Goal: Transaction & Acquisition: Purchase product/service

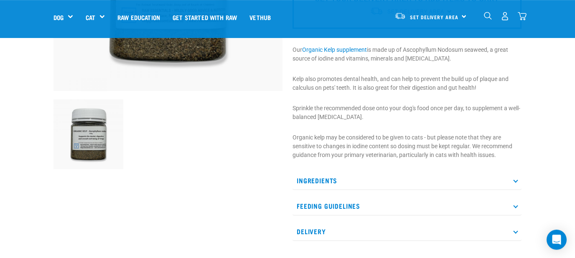
scroll to position [221, 0]
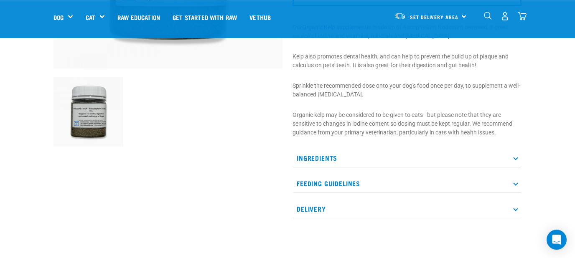
click at [518, 182] on p "Feeding Guidelines" at bounding box center [406, 183] width 229 height 19
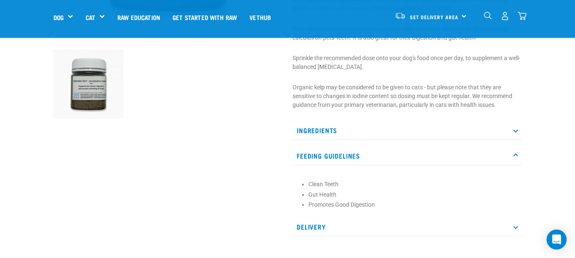
scroll to position [244, 0]
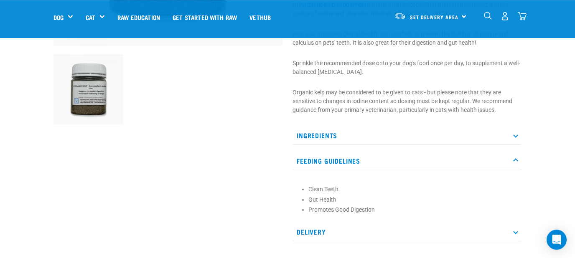
click at [517, 136] on icon at bounding box center [515, 135] width 5 height 5
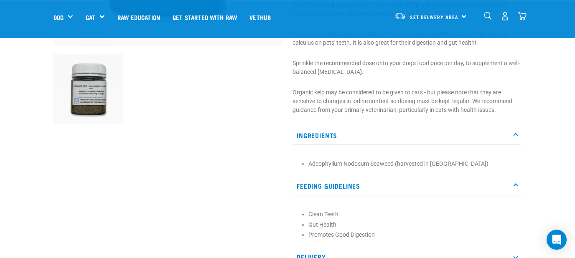
click at [411, 189] on p "Feeding Guidelines" at bounding box center [406, 186] width 229 height 19
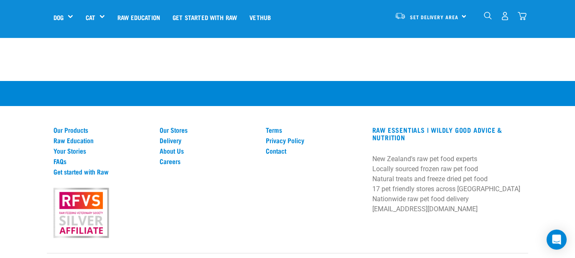
scroll to position [710, 0]
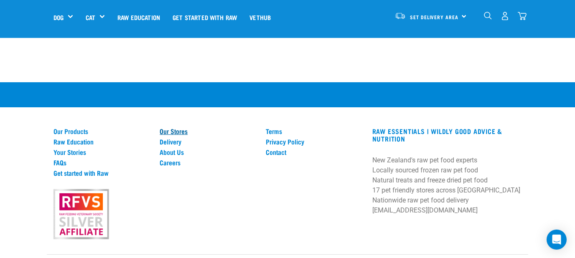
click at [170, 131] on link "Our Stores" at bounding box center [208, 131] width 96 height 8
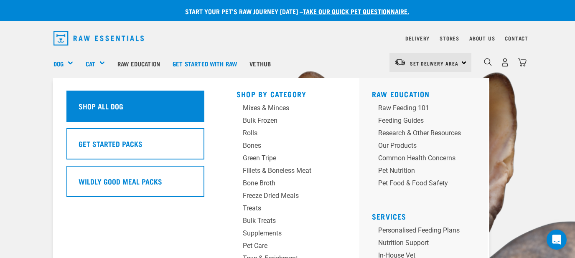
click at [90, 110] on h5 "Shop All Dog" at bounding box center [101, 106] width 45 height 11
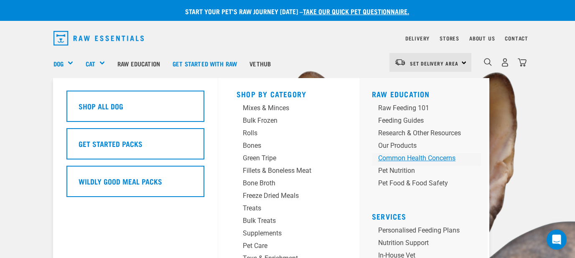
click at [406, 158] on div "Common Health Concerns" at bounding box center [419, 158] width 83 height 10
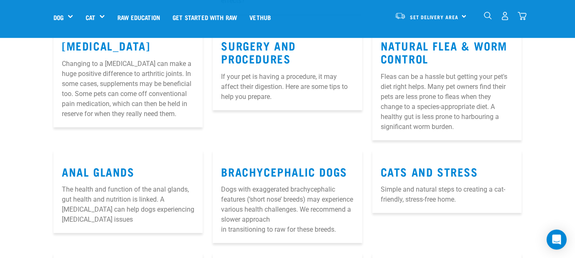
scroll to position [533, 0]
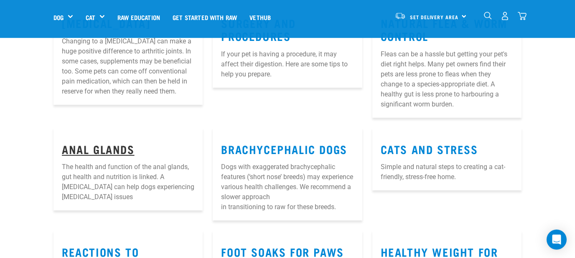
click at [117, 151] on link "Anal Glands" at bounding box center [98, 149] width 73 height 6
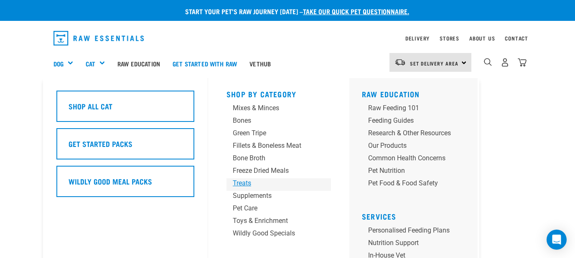
click at [243, 184] on div "Treats" at bounding box center [272, 183] width 78 height 10
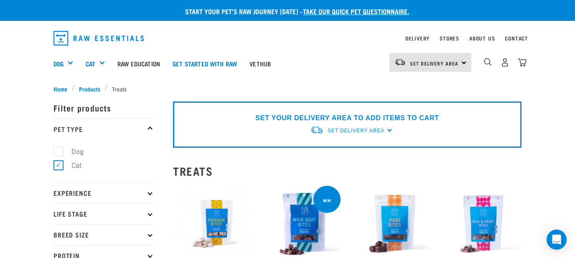
click at [58, 155] on label "Dog" at bounding box center [72, 152] width 29 height 10
click at [58, 153] on input "Dog" at bounding box center [55, 149] width 5 height 5
checkbox input "true"
click at [58, 166] on label "Cat" at bounding box center [71, 165] width 27 height 10
click at [58, 166] on input "Cat" at bounding box center [55, 163] width 5 height 5
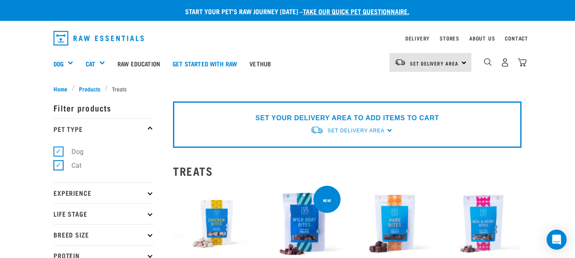
checkbox input "false"
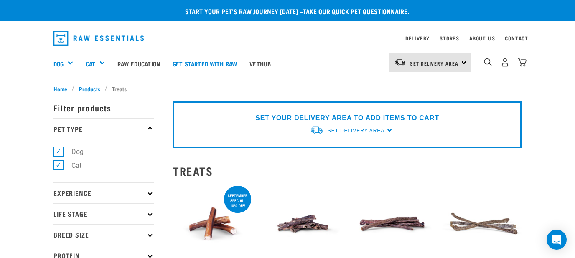
click at [58, 166] on label "Cat" at bounding box center [71, 165] width 27 height 10
click at [58, 166] on input "Cat" at bounding box center [55, 163] width 5 height 5
checkbox input "false"
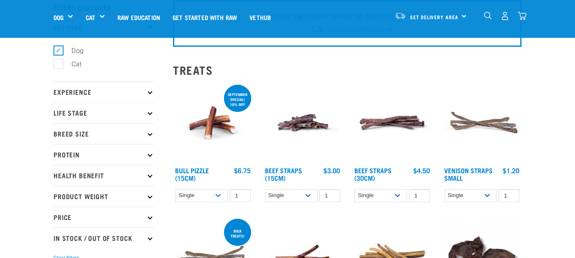
scroll to position [45, 0]
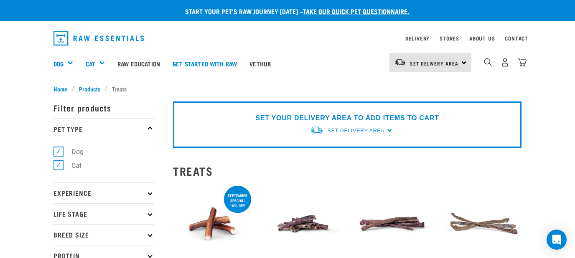
click at [62, 167] on label "Cat" at bounding box center [71, 165] width 27 height 10
click at [59, 167] on input "Cat" at bounding box center [55, 163] width 5 height 5
checkbox input "false"
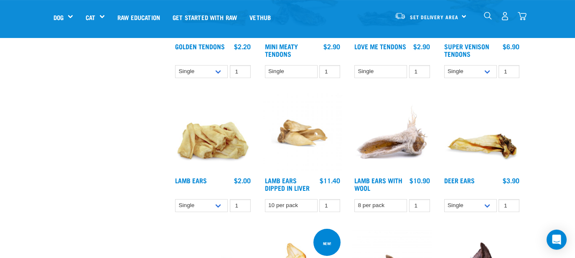
scroll to position [429, 0]
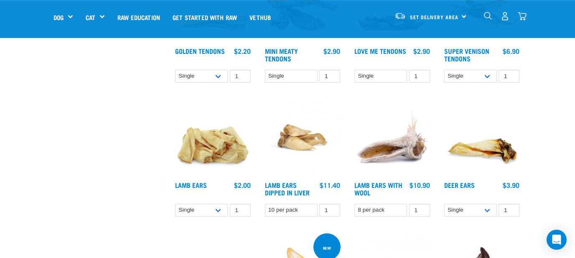
click at [400, 149] on img at bounding box center [392, 138] width 80 height 80
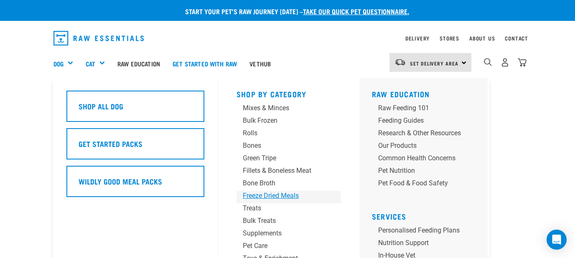
click at [269, 194] on div "Freeze Dried Meals" at bounding box center [282, 196] width 78 height 10
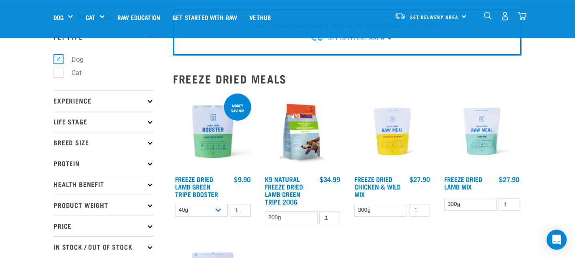
scroll to position [32, 0]
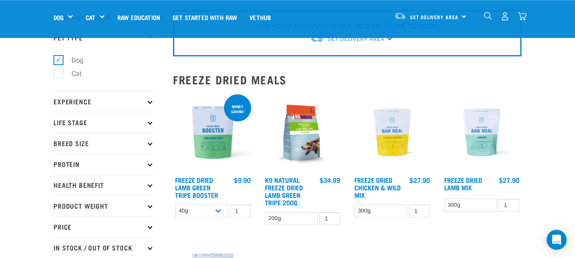
click at [398, 134] on img at bounding box center [392, 133] width 80 height 80
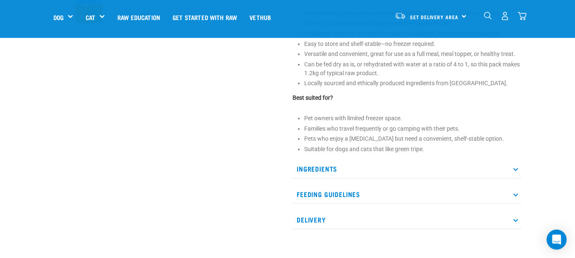
scroll to position [332, 0]
click at [514, 194] on p "Feeding Guidelines" at bounding box center [406, 193] width 229 height 19
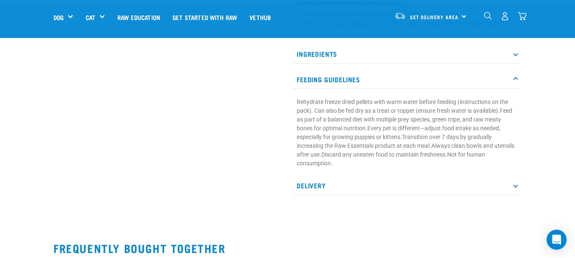
scroll to position [450, 0]
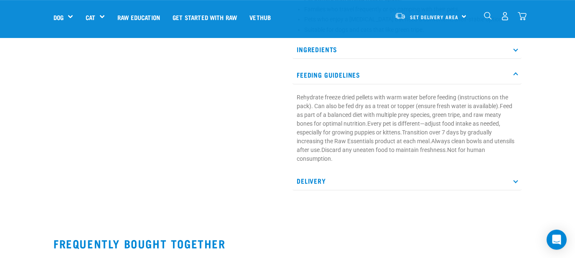
click at [515, 182] on icon at bounding box center [515, 180] width 5 height 5
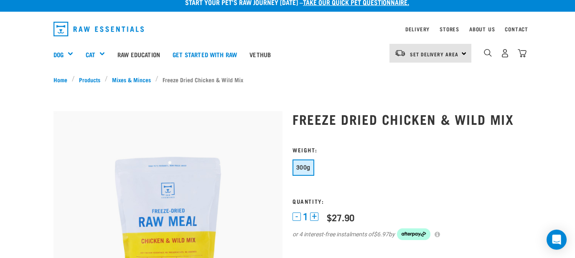
scroll to position [0, 0]
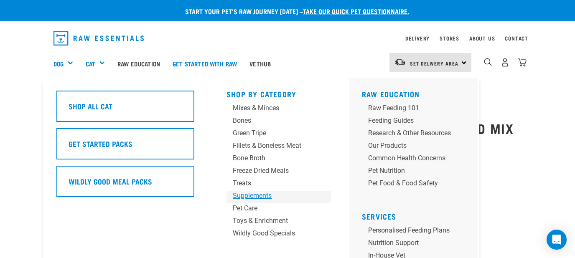
click at [241, 201] on link "Supplements" at bounding box center [278, 197] width 104 height 13
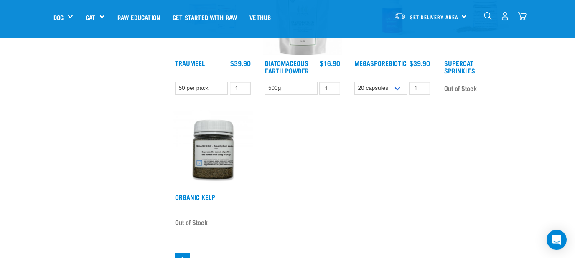
scroll to position [584, 0]
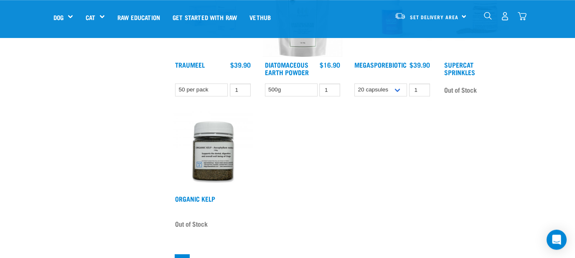
click at [204, 154] on img at bounding box center [213, 152] width 80 height 80
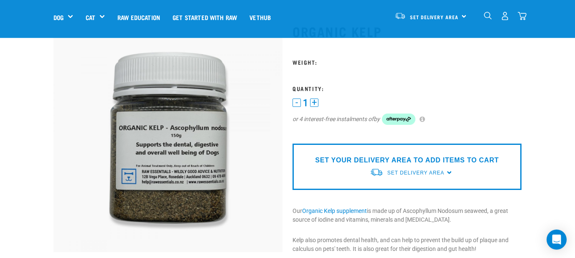
scroll to position [40, 0]
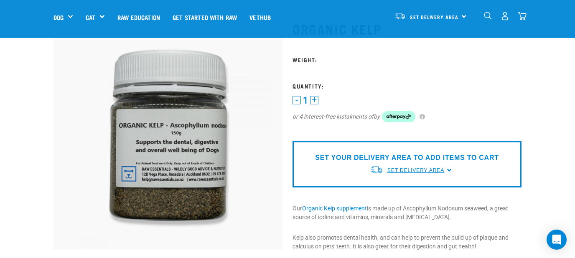
click at [407, 172] on span "Set Delivery Area" at bounding box center [415, 170] width 57 height 6
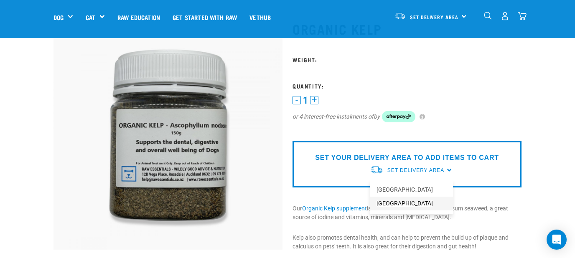
click at [394, 205] on link "[GEOGRAPHIC_DATA]" at bounding box center [411, 204] width 83 height 14
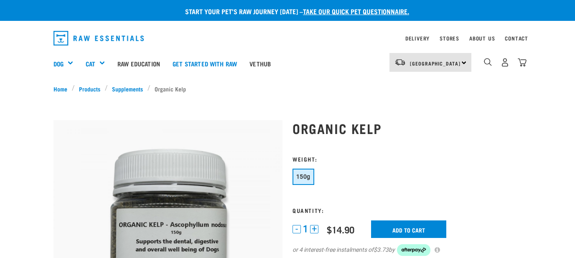
scroll to position [40, 0]
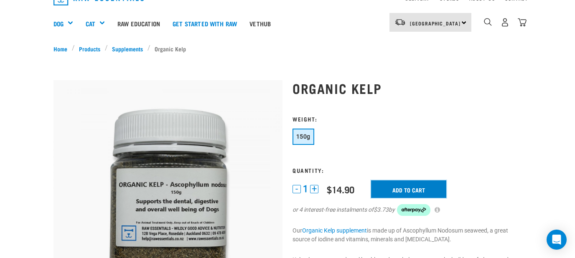
click at [426, 188] on input "Add to cart" at bounding box center [408, 189] width 75 height 18
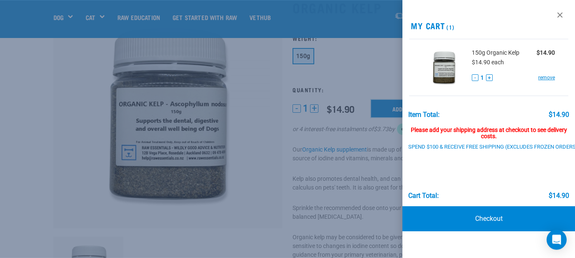
scroll to position [0, 0]
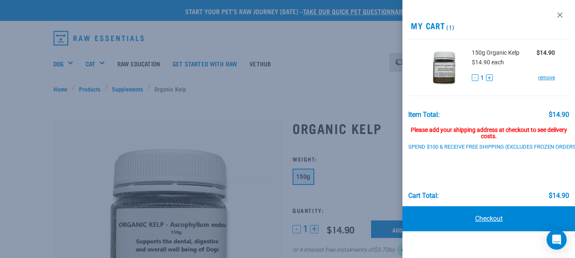
click at [498, 219] on link "Checkout" at bounding box center [488, 218] width 172 height 25
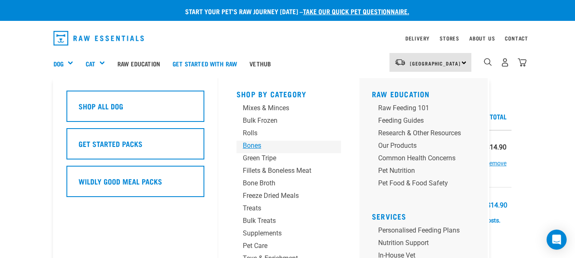
click at [259, 147] on div "Bones" at bounding box center [282, 146] width 78 height 10
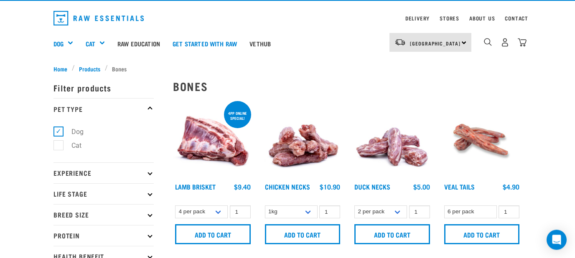
scroll to position [24, 0]
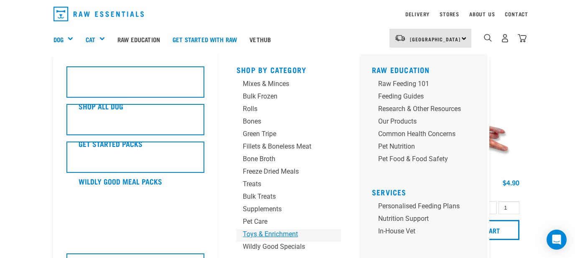
click at [262, 238] on div "Toys & Enrichment" at bounding box center [282, 234] width 78 height 10
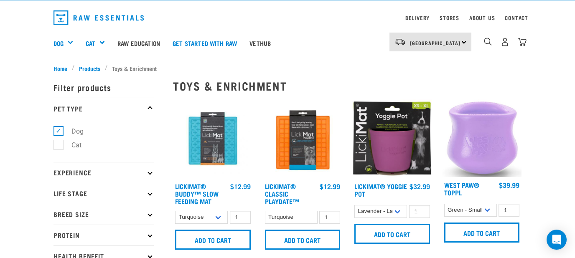
scroll to position [18, 0]
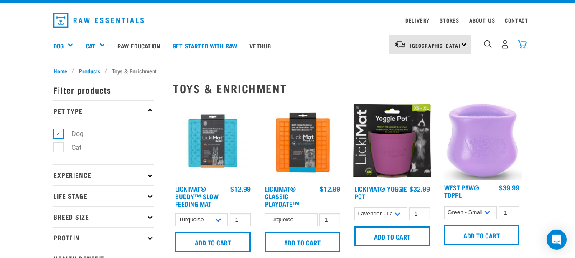
click at [523, 43] on img "dropdown navigation" at bounding box center [521, 44] width 9 height 9
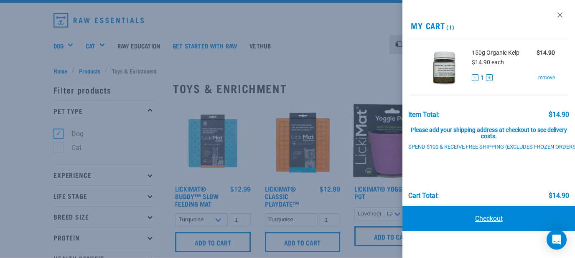
click at [489, 217] on link "Checkout" at bounding box center [488, 218] width 172 height 25
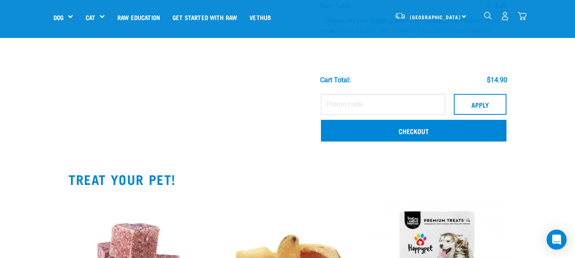
scroll to position [150, 0]
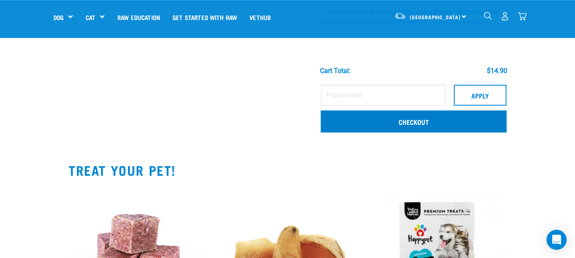
click at [464, 122] on link "Checkout" at bounding box center [413, 122] width 185 height 22
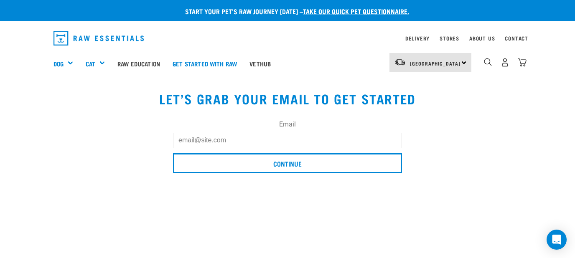
click at [298, 142] on input "Email" at bounding box center [287, 140] width 229 height 15
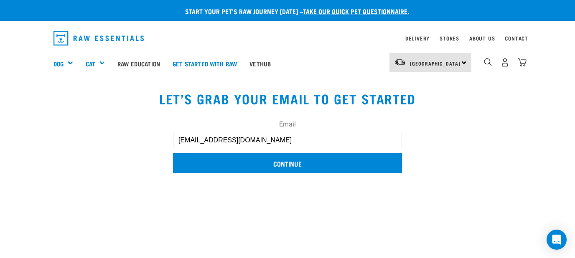
type input "ange35nz@gmail.com"
click at [279, 162] on input "Continue" at bounding box center [287, 163] width 229 height 20
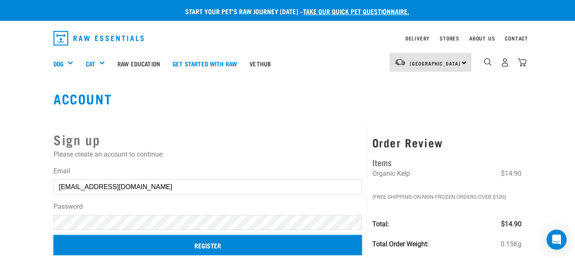
click at [229, 246] on input "Register" at bounding box center [207, 245] width 308 height 20
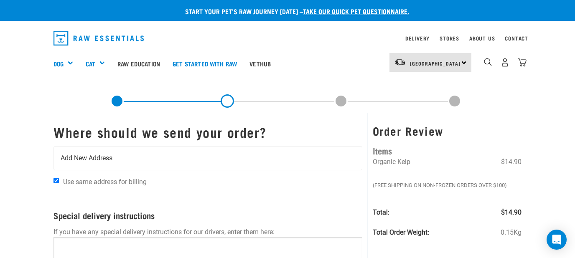
click at [130, 157] on div "Add New Address" at bounding box center [208, 158] width 308 height 23
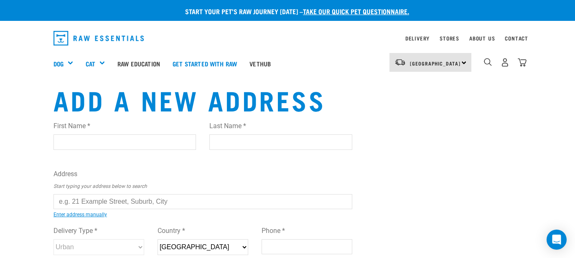
click at [122, 146] on input "First Name *" at bounding box center [124, 141] width 142 height 15
type input "[PERSON_NAME]"
click at [219, 139] on input "Last Name *" at bounding box center [280, 141] width 142 height 15
type input "[PERSON_NAME]"
click at [136, 198] on input "text" at bounding box center [202, 201] width 299 height 15
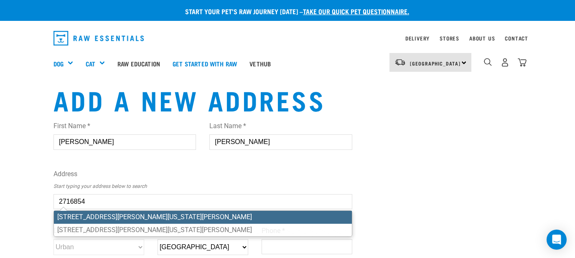
click at [144, 215] on div "First Name * ANGELA Last Name * MURRAY Address Start typing your address below …" at bounding box center [202, 195] width 299 height 163
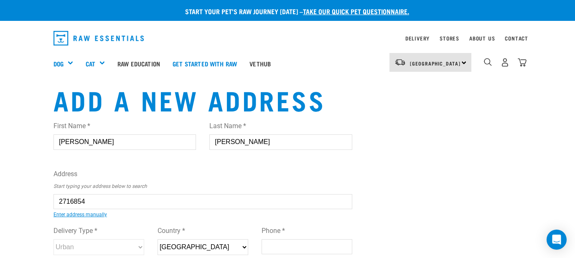
type input "6 Mount Vernon Place, Washington Valley, Nelson 7010"
type input "[STREET_ADDRESS][PERSON_NAME]"
type input "Washington Valley"
type input "Nelson"
select select "NSN"
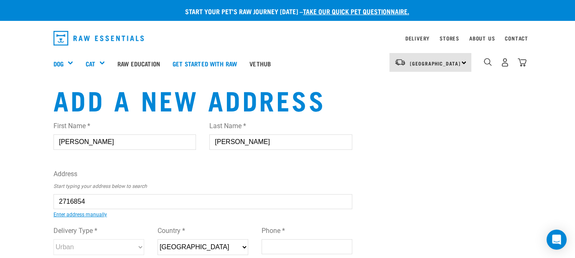
type input "7010"
select select "Urban"
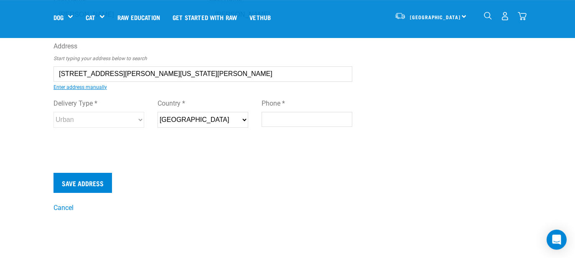
scroll to position [69, 0]
type input "6 Mount Vernon Place, Washington Valley, Nelson 7010"
click at [311, 118] on input "Phone *" at bounding box center [306, 118] width 91 height 15
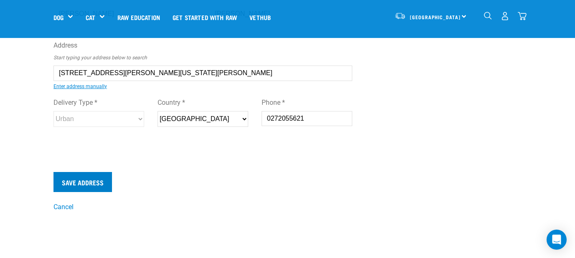
type input "0272055621"
click at [84, 180] on input "Save Address" at bounding box center [82, 182] width 58 height 20
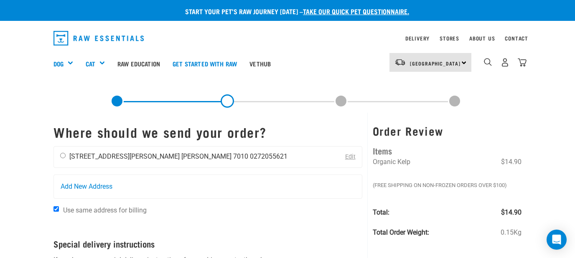
click at [62, 154] on input "radio" at bounding box center [62, 155] width 5 height 5
radio input "true"
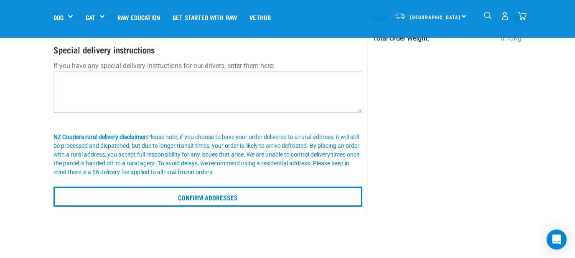
scroll to position [137, 0]
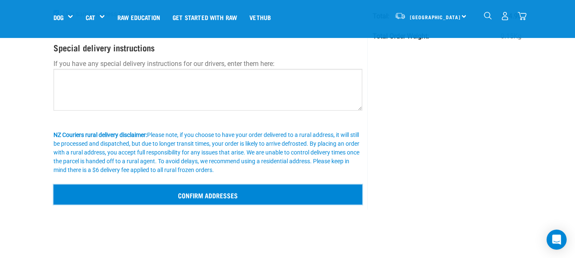
click at [226, 196] on input "Confirm addresses" at bounding box center [207, 195] width 309 height 20
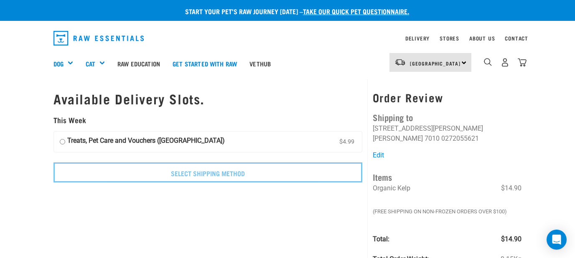
click at [62, 142] on input "Treats, Pet Care and Vouchers (South Island) $4.99" at bounding box center [62, 142] width 5 height 13
radio input "true"
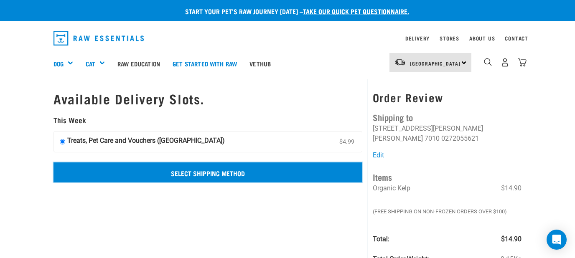
click at [174, 174] on input "Select Shipping Method" at bounding box center [207, 172] width 309 height 20
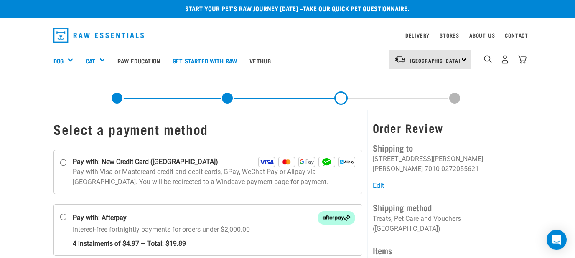
scroll to position [4, 0]
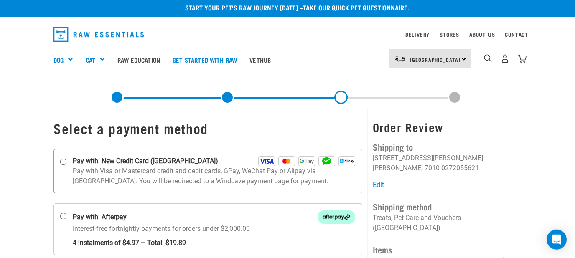
click at [61, 164] on input "Pay with: New Credit Card ([GEOGRAPHIC_DATA])" at bounding box center [63, 161] width 7 height 7
radio input "true"
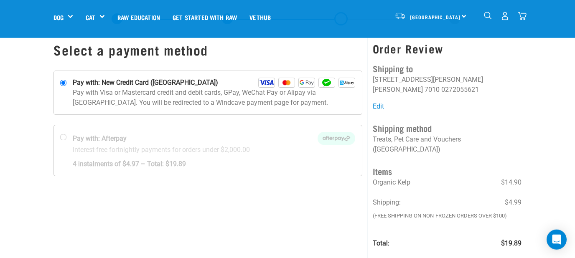
scroll to position [46, 0]
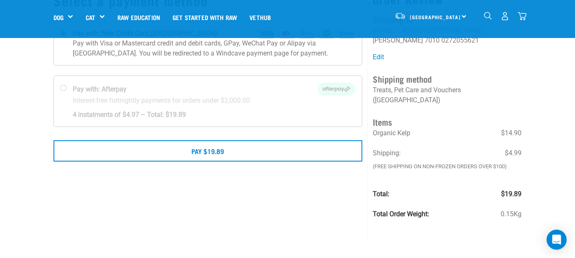
scroll to position [73, 0]
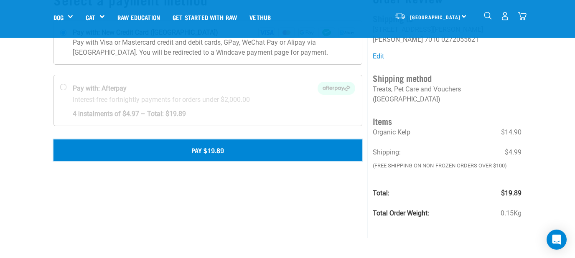
click at [272, 151] on button "Pay $19.89" at bounding box center [207, 149] width 309 height 21
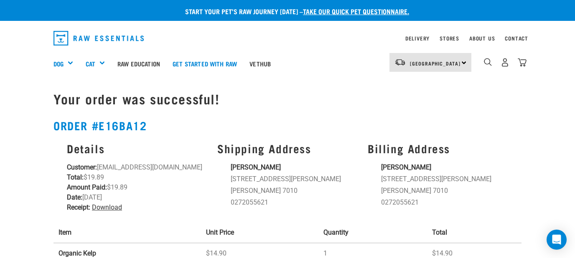
click at [117, 211] on link "Download" at bounding box center [107, 207] width 30 height 8
